Goal: Information Seeking & Learning: Find specific page/section

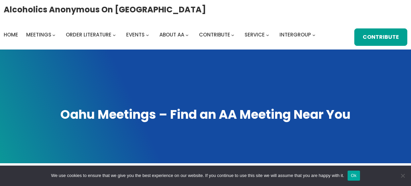
click at [409, 12] on div "Alcoholics Anonymous on [GEOGRAPHIC_DATA] Home Meetings Physical Meetings Onlin…" at bounding box center [205, 25] width 411 height 50
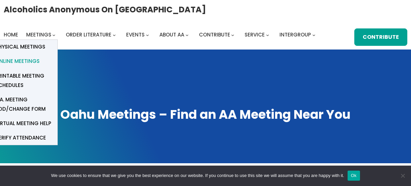
click at [31, 59] on span "Online Meetings" at bounding box center [17, 61] width 44 height 9
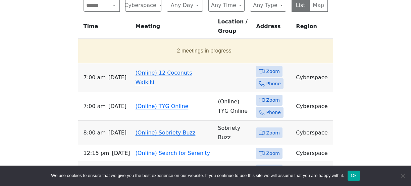
scroll to position [384, 0]
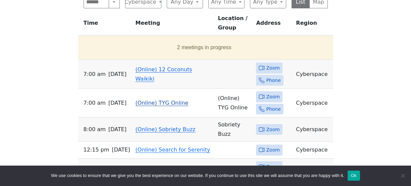
click at [273, 93] on span "Zoom" at bounding box center [272, 97] width 13 height 8
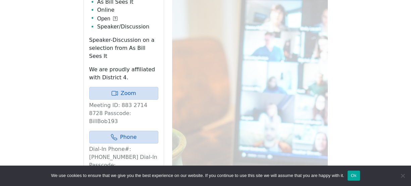
scroll to position [436, 0]
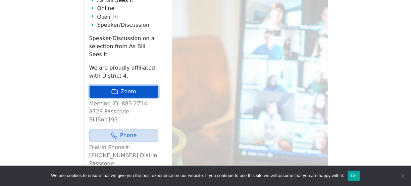
click at [140, 85] on link "Zoom" at bounding box center [123, 91] width 69 height 13
